Goal: Use online tool/utility: Utilize a website feature to perform a specific function

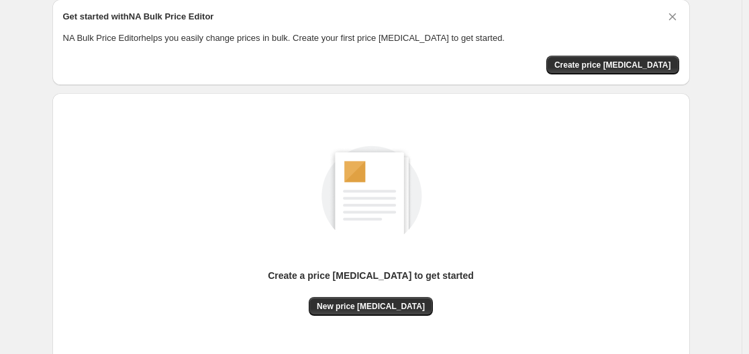
scroll to position [148, 0]
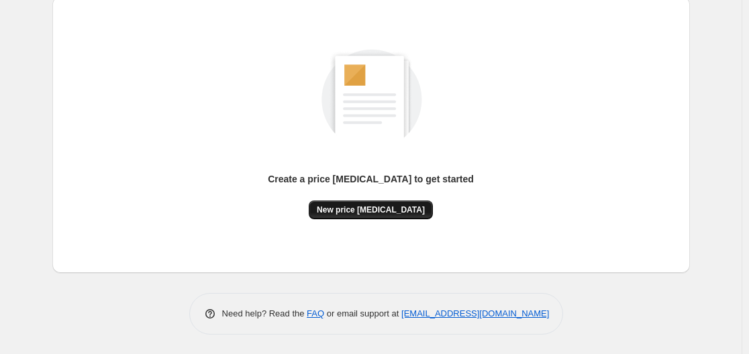
click at [346, 211] on span "New price [MEDICAL_DATA]" at bounding box center [371, 210] width 108 height 11
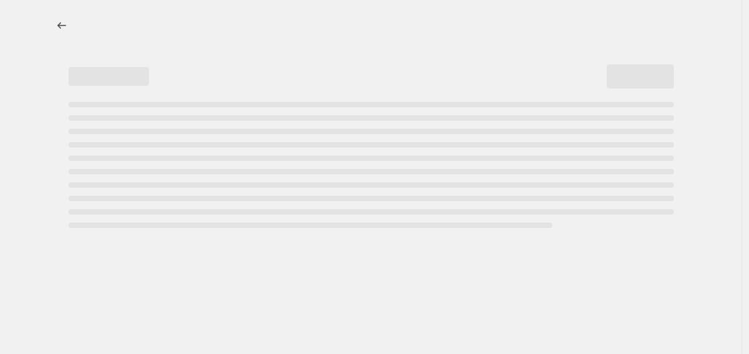
select select "percentage"
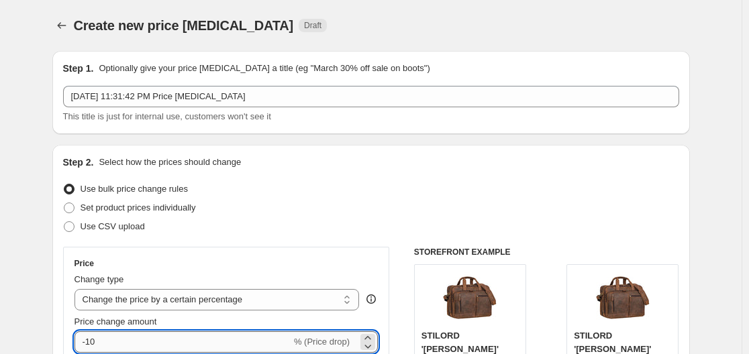
click at [157, 340] on input "-10" at bounding box center [183, 342] width 217 height 21
type input "-1"
type input "-30"
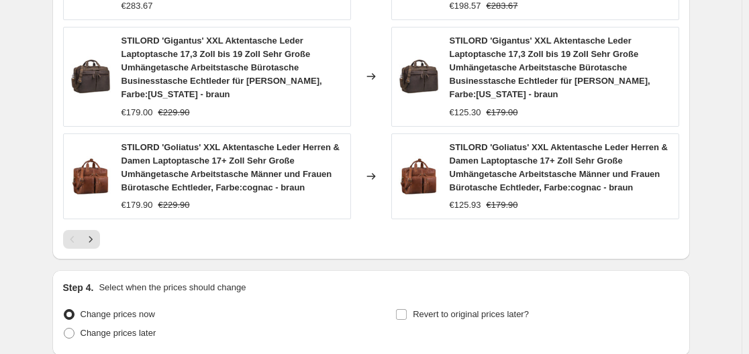
scroll to position [1157, 0]
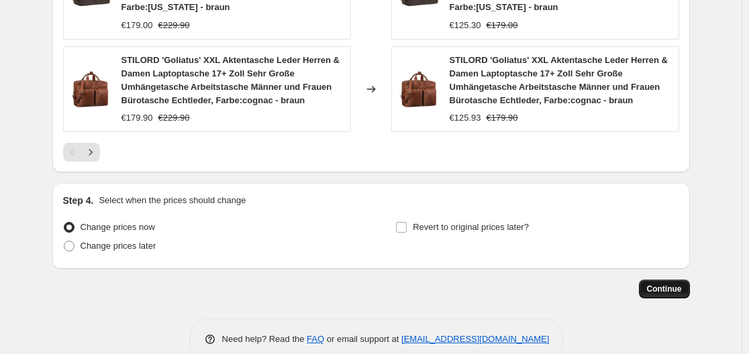
click at [671, 280] on button "Continue" at bounding box center [664, 289] width 51 height 19
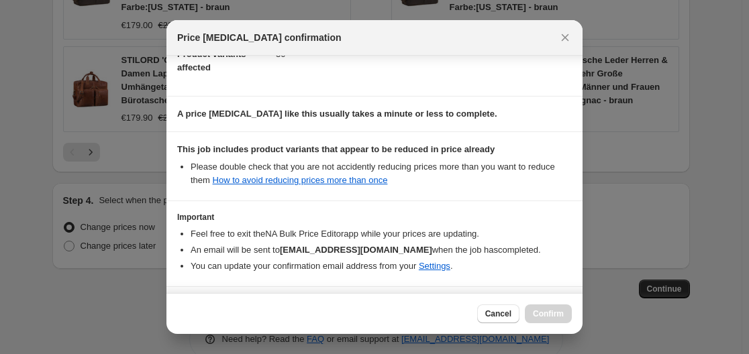
scroll to position [211, 0]
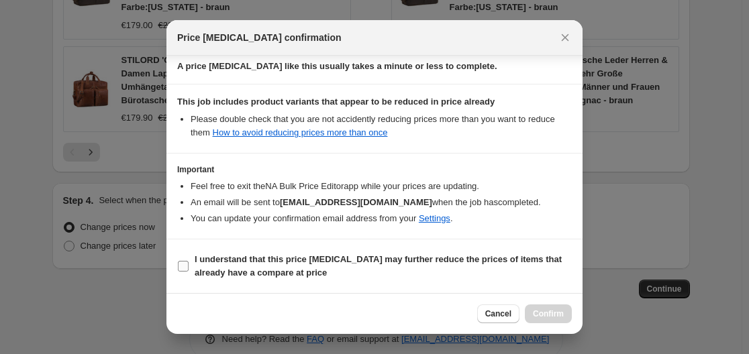
click at [309, 266] on span "I understand that this price [MEDICAL_DATA] may further reduce the prices of it…" at bounding box center [383, 266] width 377 height 27
click at [189, 266] on input "I understand that this price [MEDICAL_DATA] may further reduce the prices of it…" at bounding box center [183, 266] width 11 height 11
checkbox input "true"
click at [544, 308] on button "Confirm" at bounding box center [548, 314] width 47 height 19
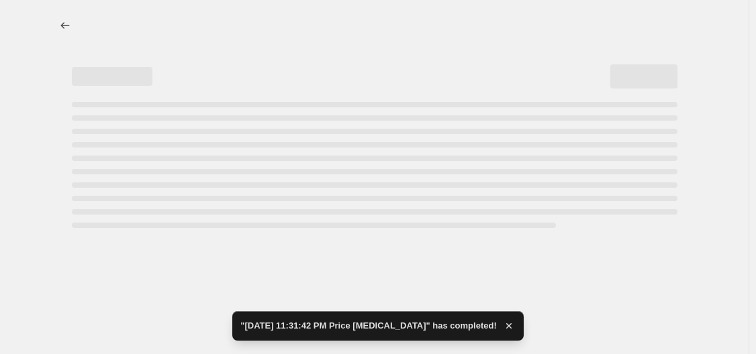
select select "percentage"
